Goal: Task Accomplishment & Management: Complete application form

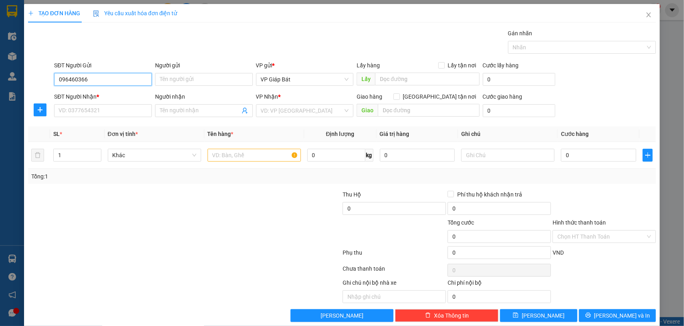
type input "0964603667"
click at [96, 97] on div "0964603667 - [PERSON_NAME]" at bounding box center [101, 95] width 87 height 9
type input "Hằng"
type input "0964603667"
drag, startPoint x: 95, startPoint y: 119, endPoint x: 95, endPoint y: 115, distance: 4.4
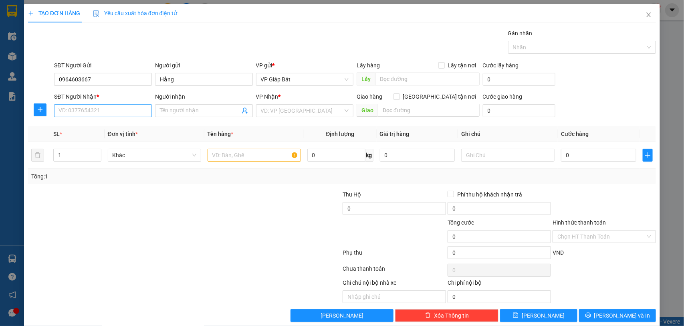
click at [95, 116] on div "SĐT Người Nhận * VD: 0377654321" at bounding box center [103, 106] width 98 height 28
click at [95, 110] on input "SĐT Người Nhận *" at bounding box center [103, 110] width 98 height 13
type input "0378110169"
click at [104, 131] on div "0378110169 - A Hoàn" at bounding box center [101, 127] width 87 height 9
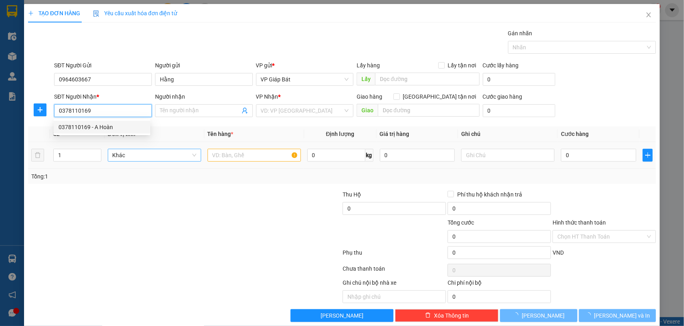
type input "A Hoàn"
type input "Số 3 Thiên Lôi"
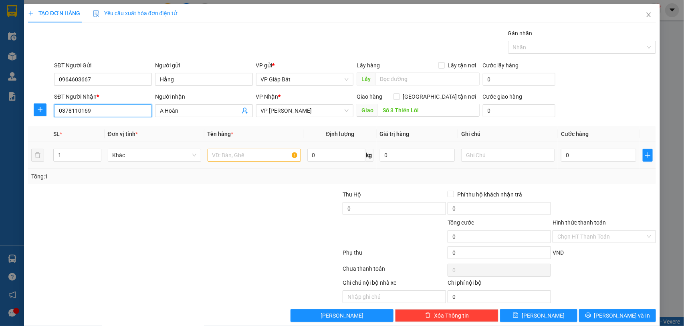
type input "0378110169"
click at [251, 155] on input "text" at bounding box center [254, 155] width 93 height 13
type input "t"
type input "hộp"
click at [565, 153] on input "0" at bounding box center [598, 155] width 75 height 13
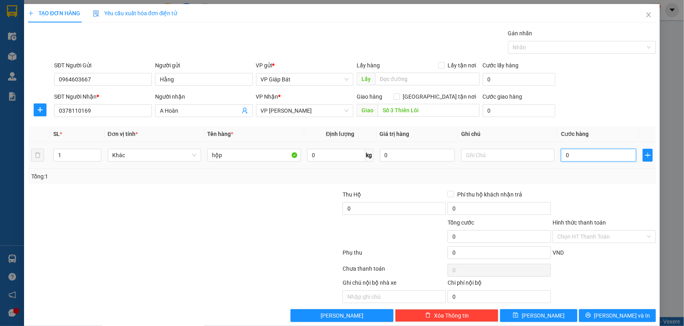
type input "5"
type input "50"
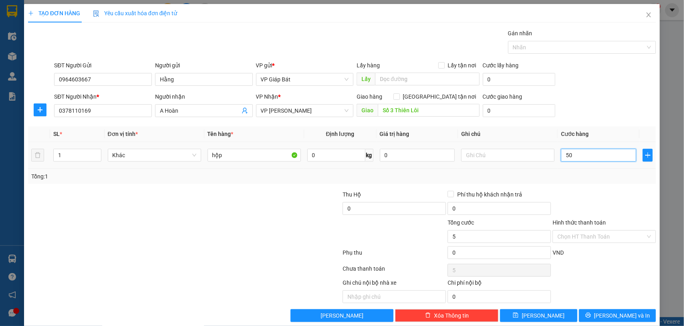
type input "50"
type input "500"
type input "5.000"
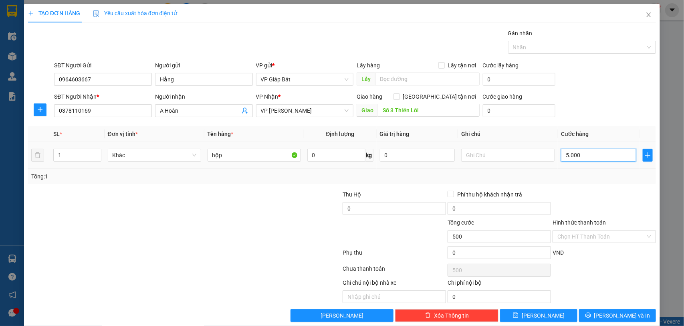
type input "5.000"
type input "50.000"
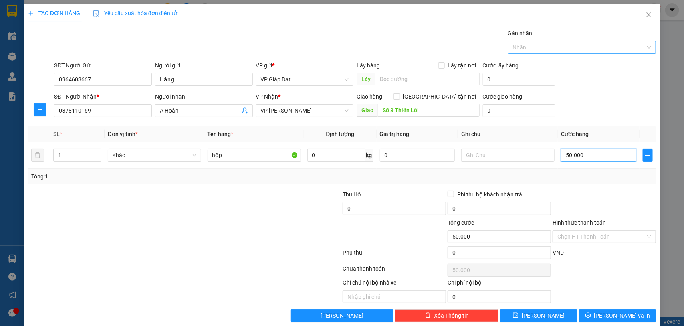
click at [542, 46] on div at bounding box center [578, 47] width 136 height 10
type input "50.000"
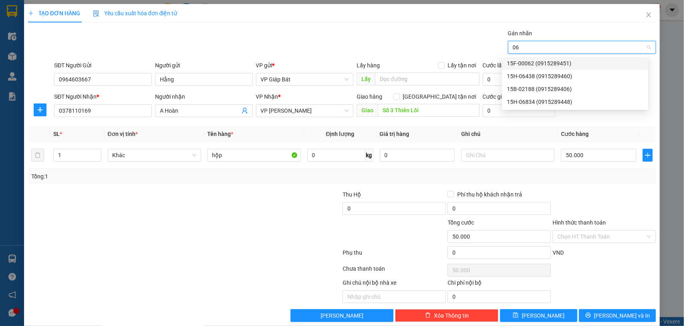
type input "064"
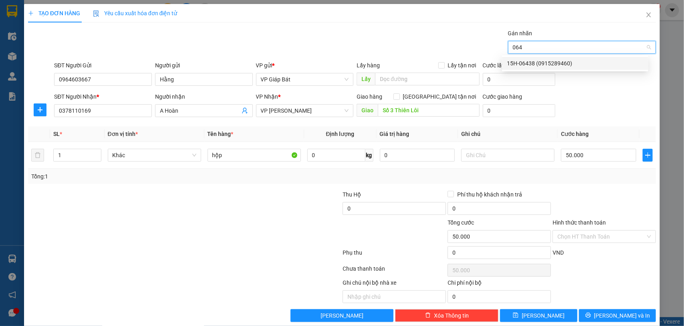
click at [537, 59] on div "15H-06438 (0915289460)" at bounding box center [575, 63] width 137 height 9
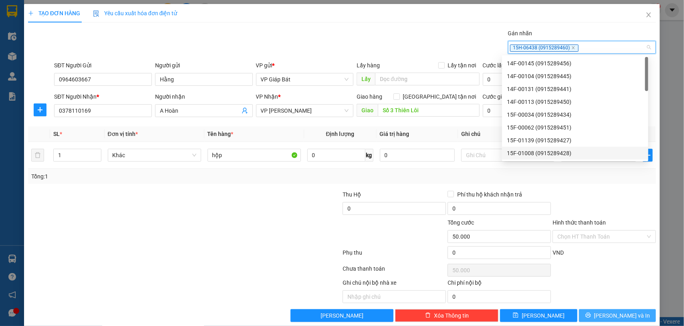
drag, startPoint x: 613, startPoint y: 317, endPoint x: 597, endPoint y: 299, distance: 24.2
click at [613, 316] on span "[PERSON_NAME] và In" at bounding box center [622, 315] width 56 height 9
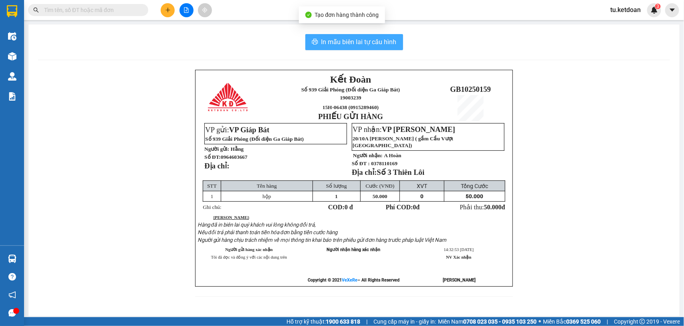
click at [347, 41] on span "In mẫu biên lai tự cấu hình" at bounding box center [358, 42] width 75 height 10
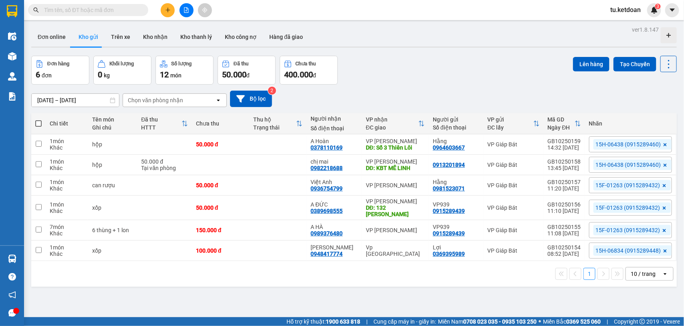
click at [663, 163] on icon at bounding box center [665, 165] width 5 height 5
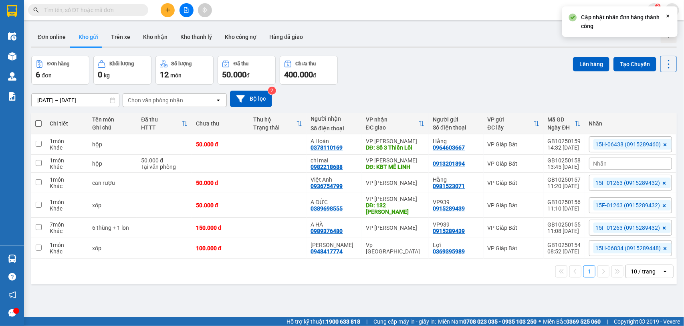
click at [653, 163] on div "Nhãn" at bounding box center [630, 163] width 83 height 12
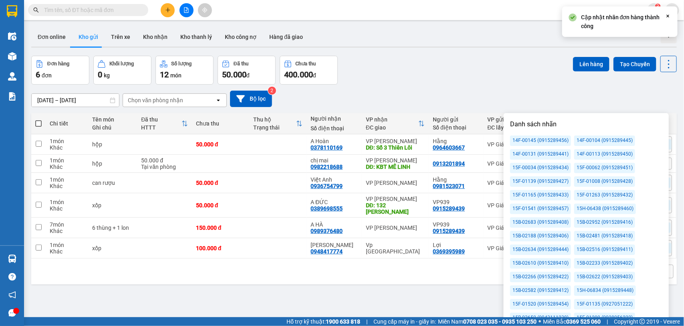
drag, startPoint x: 619, startPoint y: 155, endPoint x: 548, endPoint y: 107, distance: 85.9
click at [618, 155] on div "14F-00113 (0915289450)" at bounding box center [604, 154] width 61 height 10
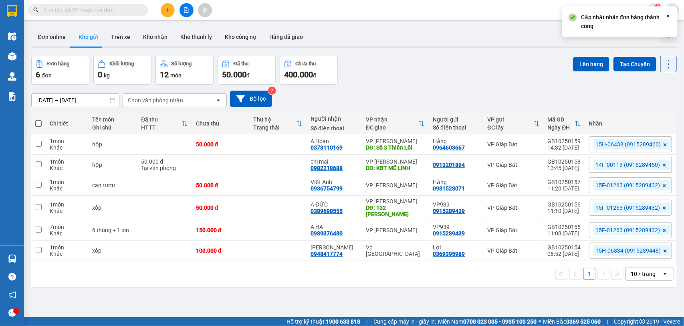
click at [548, 107] on div "[DATE] – [DATE] Press the down arrow key to interact with the calendar and sele…" at bounding box center [354, 99] width 646 height 16
click at [85, 99] on input "[DATE] – [DATE]" at bounding box center [75, 100] width 87 height 13
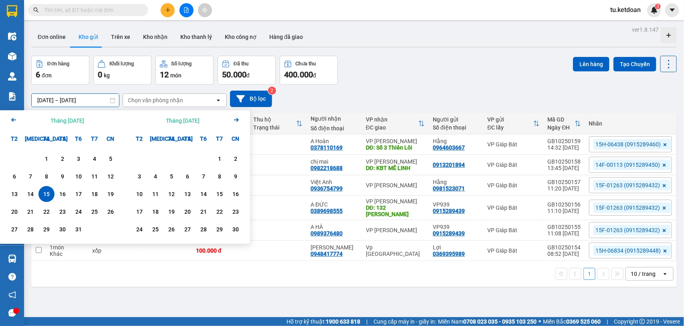
drag, startPoint x: 50, startPoint y: 195, endPoint x: 29, endPoint y: 182, distance: 25.0
click at [49, 195] on div "15" at bounding box center [46, 194] width 11 height 10
click at [14, 175] on div "6" at bounding box center [14, 176] width 11 height 10
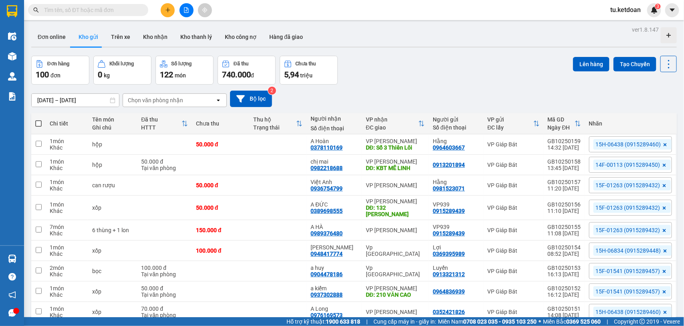
click at [65, 105] on div "ver 1.8.147 Đơn online Kho gửi Trên xe Kho nhận Kho thanh lý Kho công nợ Hàng đ…" at bounding box center [354, 197] width 652 height 347
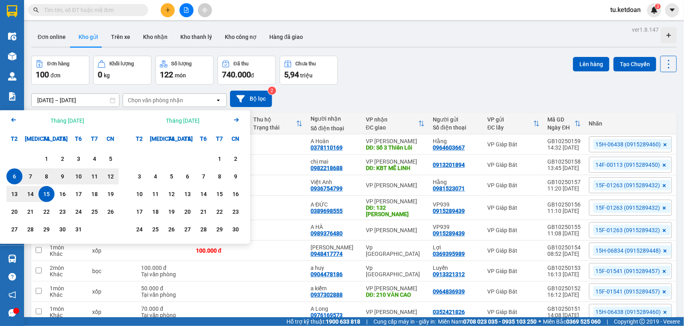
click at [47, 194] on div "15" at bounding box center [46, 194] width 11 height 10
type input "[DATE] – [DATE]"
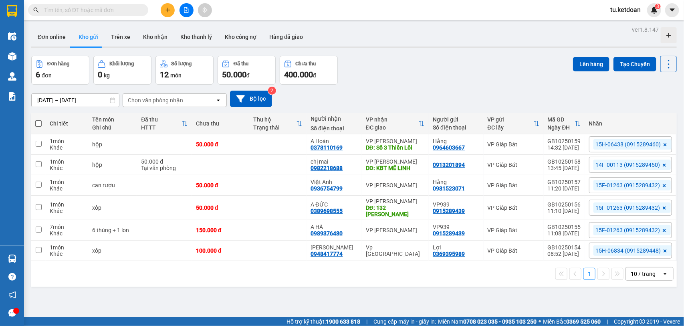
drag, startPoint x: 409, startPoint y: 69, endPoint x: 403, endPoint y: 55, distance: 14.7
click at [408, 68] on div "Đơn hàng 6 đơn Khối lượng 0 kg Số lượng 12 món Đã thu 50.000 đ Chưa thu 400.000…" at bounding box center [354, 70] width 646 height 29
